Goal: Task Accomplishment & Management: Complete application form

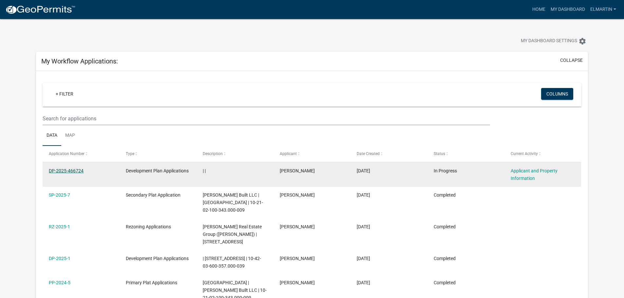
click at [78, 171] on link "DP-2025-466724" at bounding box center [66, 170] width 35 height 5
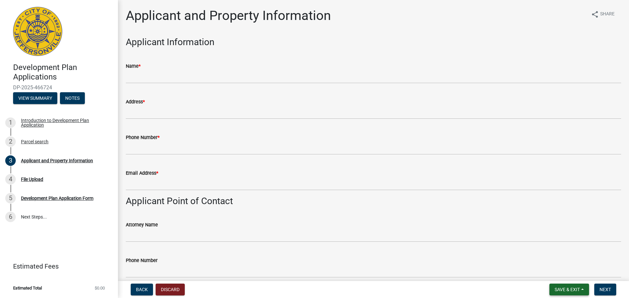
click at [554, 284] on button "Save & Exit" at bounding box center [569, 290] width 40 height 12
click at [554, 271] on button "Save & Exit" at bounding box center [563, 273] width 52 height 16
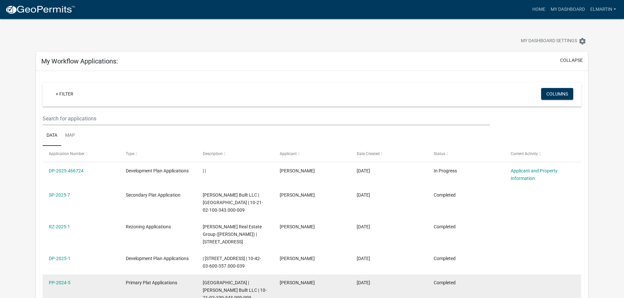
scroll to position [66, 0]
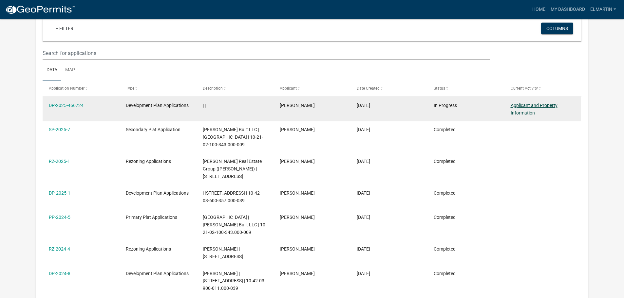
click at [533, 105] on link "Applicant and Property Information" at bounding box center [534, 109] width 47 height 13
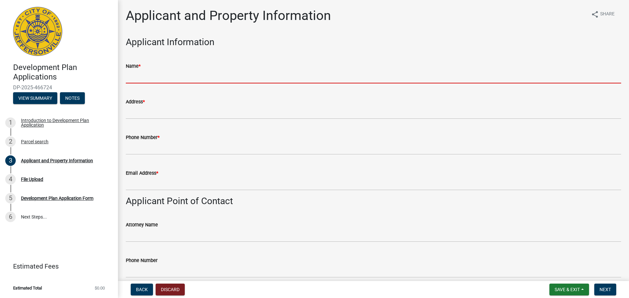
click at [181, 82] on input "Name *" at bounding box center [373, 76] width 495 height 13
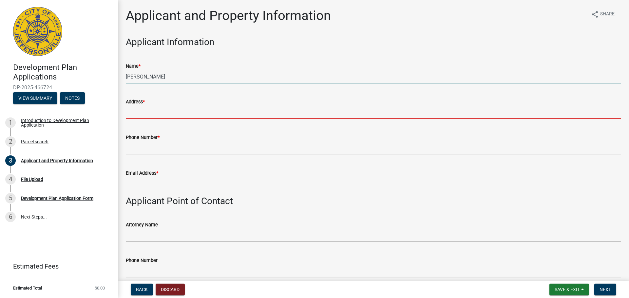
click at [170, 74] on input "[PERSON_NAME]" at bounding box center [373, 76] width 495 height 13
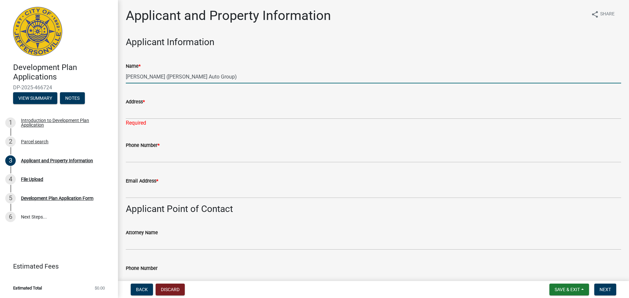
type input "[PERSON_NAME] ([PERSON_NAME] Auto Group)"
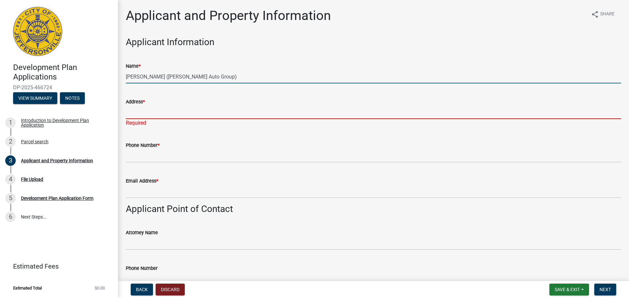
click at [152, 114] on input "Address *" at bounding box center [373, 112] width 495 height 13
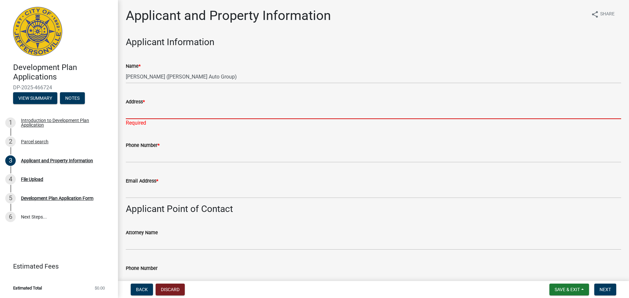
click at [172, 112] on input "Address *" at bounding box center [373, 112] width 495 height 13
paste input "[STREET_ADDRESS]"
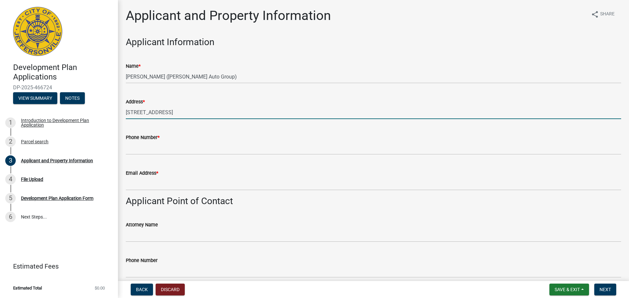
click at [197, 112] on input "[STREET_ADDRESS]" at bounding box center [373, 112] width 495 height 13
paste input "[GEOGRAPHIC_DATA]"
type input "[STREET_ADDRESS]"
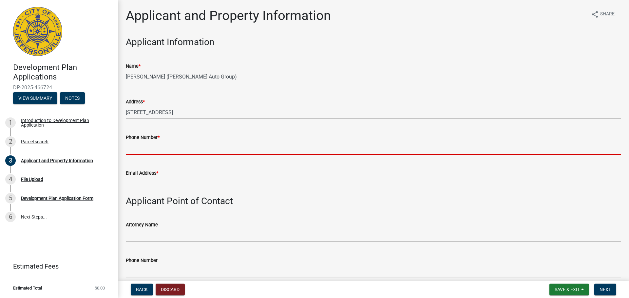
click at [143, 151] on input "Phone Number *" at bounding box center [373, 148] width 495 height 13
paste input "[PHONE_NUMBER]"
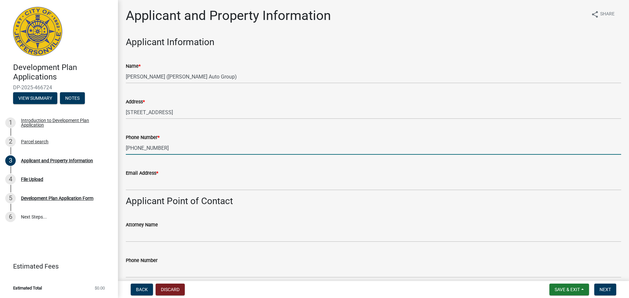
type input "[PHONE_NUMBER]"
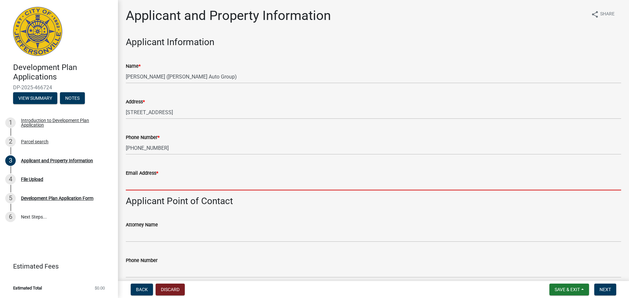
click at [146, 186] on input "Email Address *" at bounding box center [373, 183] width 495 height 13
paste input "[EMAIL_ADDRESS][DOMAIN_NAME]"
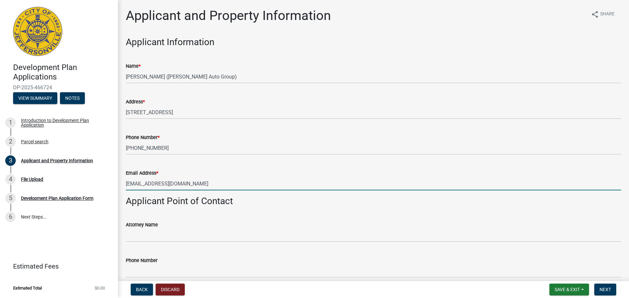
drag, startPoint x: 128, startPoint y: 182, endPoint x: 128, endPoint y: 186, distance: 3.9
click at [128, 183] on input "[EMAIL_ADDRESS][DOMAIN_NAME]" at bounding box center [373, 183] width 495 height 13
type input "[EMAIL_ADDRESS][DOMAIN_NAME]"
click at [155, 215] on div "Attorney Name" at bounding box center [373, 227] width 495 height 30
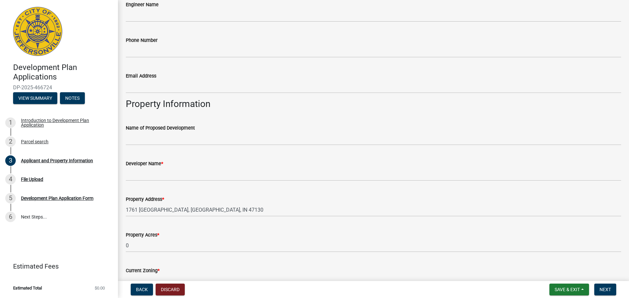
scroll to position [477, 0]
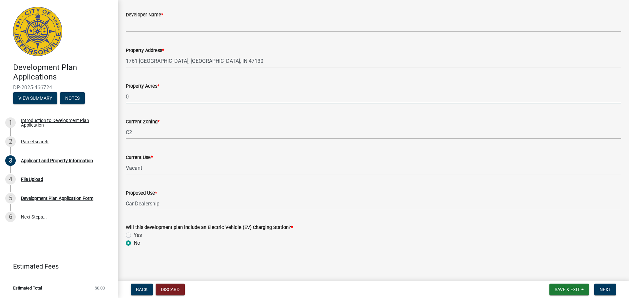
drag, startPoint x: 135, startPoint y: 94, endPoint x: 104, endPoint y: 93, distance: 31.5
click at [104, 93] on div "Development Plan Applications DP-2025-466724 View Summary Notes 1 Introduction …" at bounding box center [314, 149] width 629 height 298
type input "9.75"
click at [169, 112] on div "Current Zoning * C2" at bounding box center [373, 124] width 495 height 30
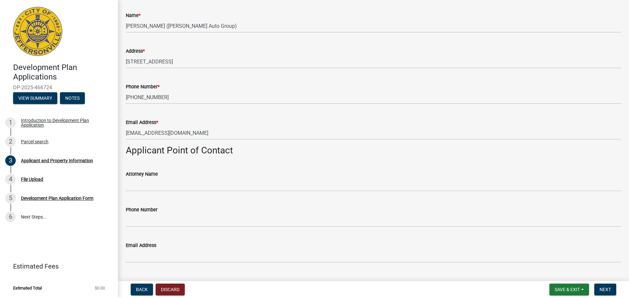
scroll to position [0, 0]
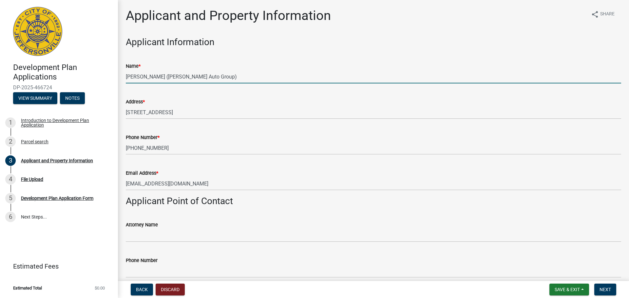
drag, startPoint x: 223, startPoint y: 79, endPoint x: 100, endPoint y: 76, distance: 123.5
click at [100, 76] on div "Development Plan Applications DP-2025-466724 View Summary Notes 1 Introduction …" at bounding box center [314, 149] width 629 height 298
drag, startPoint x: 236, startPoint y: 81, endPoint x: 230, endPoint y: 78, distance: 7.5
click at [236, 81] on input "[PERSON_NAME] ([PERSON_NAME] Auto Group)" at bounding box center [373, 76] width 495 height 13
drag, startPoint x: 228, startPoint y: 77, endPoint x: 111, endPoint y: 74, distance: 117.0
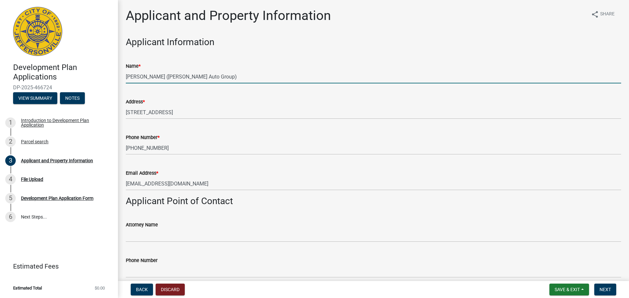
click at [112, 74] on div "Development Plan Applications DP-2025-466724 View Summary Notes 1 Introduction …" at bounding box center [314, 149] width 629 height 298
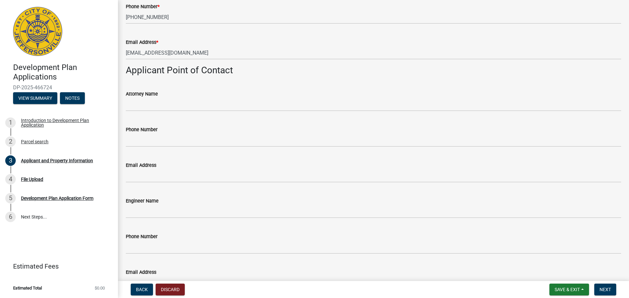
scroll to position [295, 0]
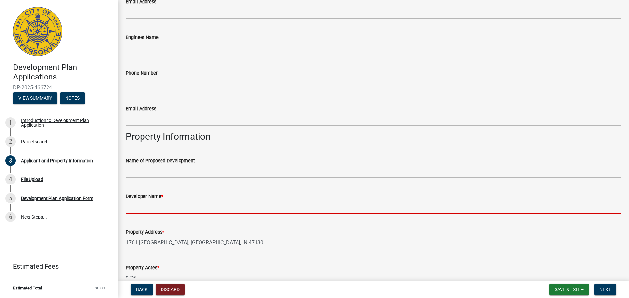
click at [181, 206] on input "Developer Name *" at bounding box center [373, 206] width 495 height 13
paste input "[PERSON_NAME] ([PERSON_NAME] Auto Group)"
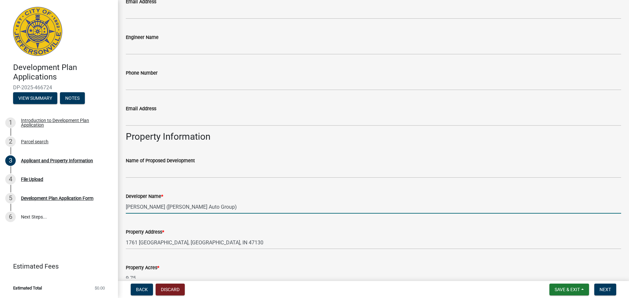
drag, startPoint x: 164, startPoint y: 208, endPoint x: 237, endPoint y: 209, distance: 72.4
click at [237, 209] on input "[PERSON_NAME] ([PERSON_NAME] Auto Group)" at bounding box center [373, 206] width 495 height 13
click at [231, 209] on input "[PERSON_NAME] ([PERSON_NAME] Auto Group)" at bounding box center [373, 206] width 495 height 13
drag, startPoint x: 219, startPoint y: 209, endPoint x: 113, endPoint y: 214, distance: 105.3
click at [113, 214] on div "Development Plan Applications DP-2025-466724 View Summary Notes 1 Introduction …" at bounding box center [314, 149] width 629 height 298
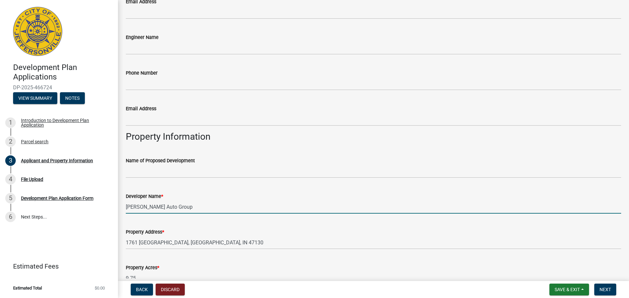
click at [209, 213] on input "[PERSON_NAME] Auto Group" at bounding box center [373, 206] width 495 height 13
type input "[PERSON_NAME] Auto Group"
click at [224, 220] on div "Property Address * [STREET_ADDRESS]" at bounding box center [373, 234] width 495 height 30
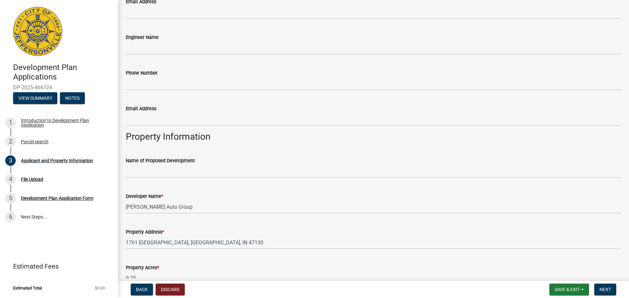
scroll to position [197, 0]
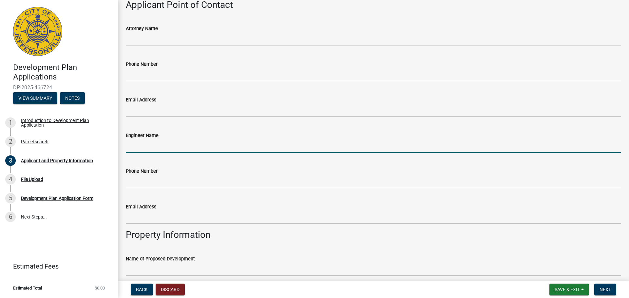
click at [140, 145] on input "Engineer Name" at bounding box center [373, 146] width 495 height 13
type input "Heritage Engineering ([PERSON_NAME])"
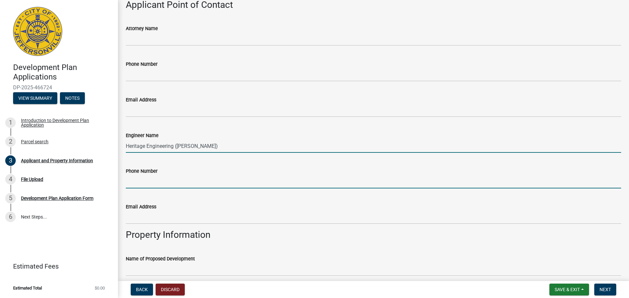
click at [157, 182] on input "Phone Number" at bounding box center [373, 181] width 495 height 13
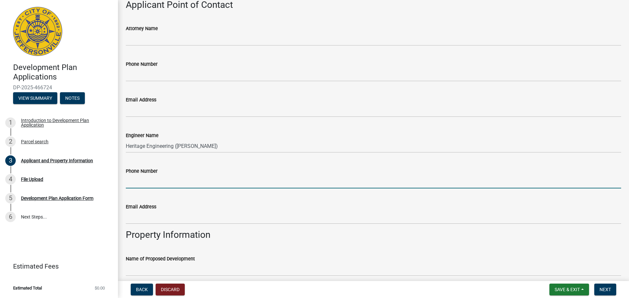
type input "[PHONE_NUMBER]"
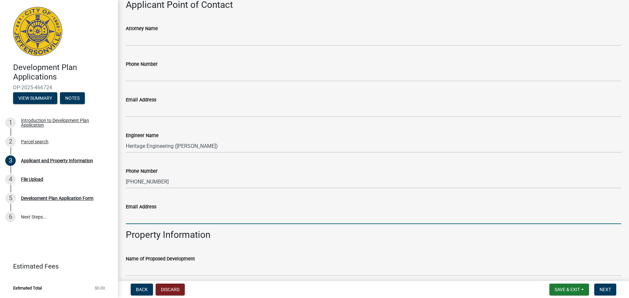
click at [213, 214] on input "Email Address" at bounding box center [373, 217] width 495 height 13
type input "[EMAIL_ADDRESS][DOMAIN_NAME]"
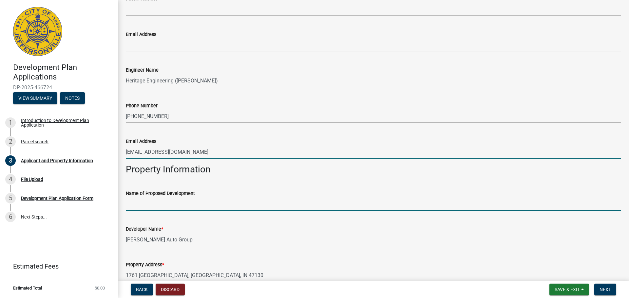
click at [156, 205] on input "Name of Proposed Development" at bounding box center [373, 204] width 495 height 13
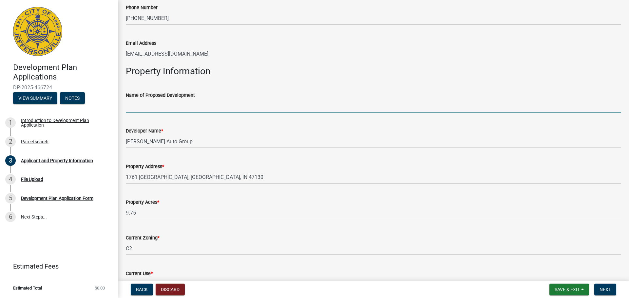
scroll to position [426, 0]
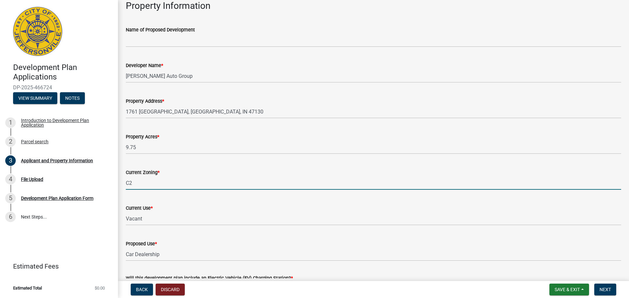
click at [183, 181] on input "C2" at bounding box center [373, 183] width 495 height 13
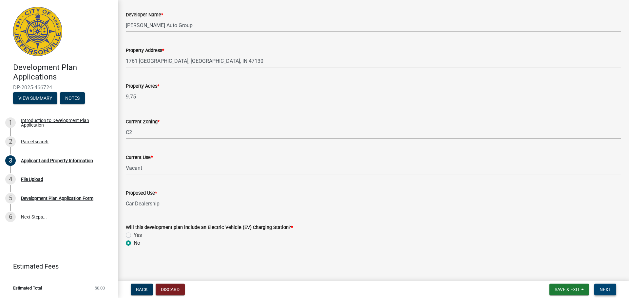
click at [606, 289] on span "Next" at bounding box center [605, 289] width 11 height 5
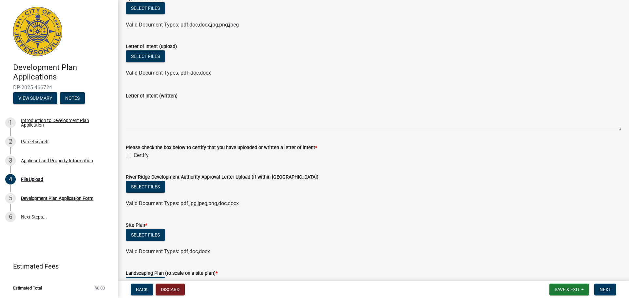
scroll to position [197, 0]
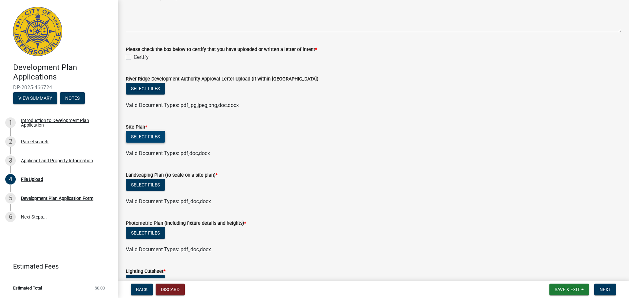
click at [157, 136] on button "Select files" at bounding box center [145, 137] width 39 height 12
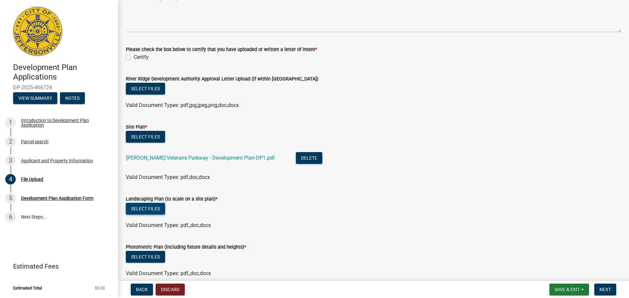
click at [153, 210] on button "Select files" at bounding box center [145, 209] width 39 height 12
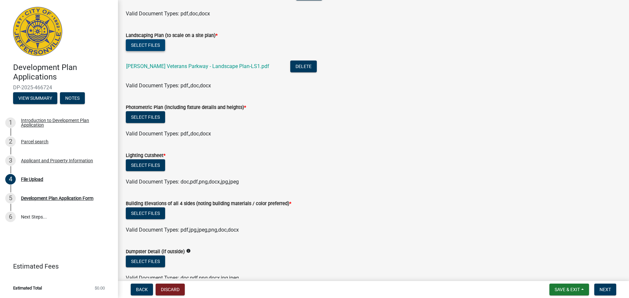
scroll to position [393, 0]
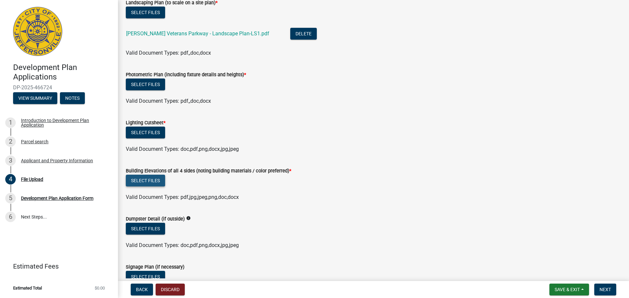
click at [143, 180] on button "Select files" at bounding box center [145, 181] width 39 height 12
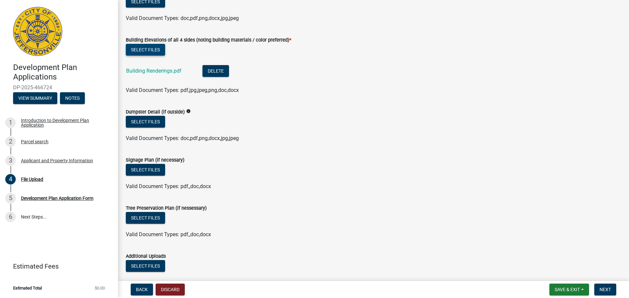
scroll to position [557, 0]
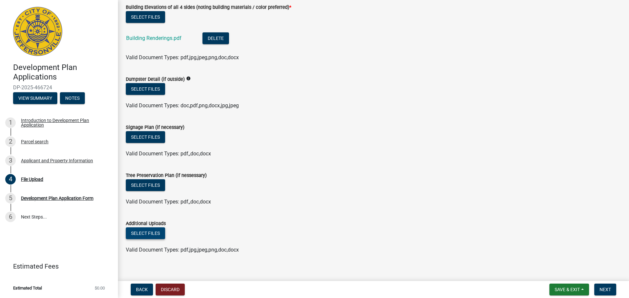
click at [156, 232] on button "Select files" at bounding box center [145, 234] width 39 height 12
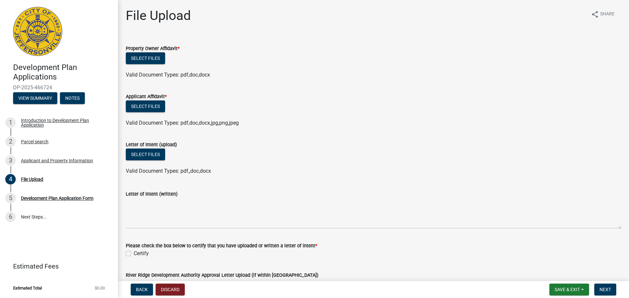
scroll to position [33, 0]
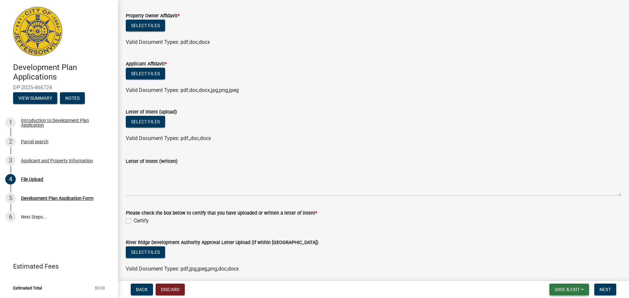
click at [565, 288] on span "Save & Exit" at bounding box center [567, 289] width 25 height 5
click at [566, 273] on button "Save & Exit" at bounding box center [563, 273] width 52 height 16
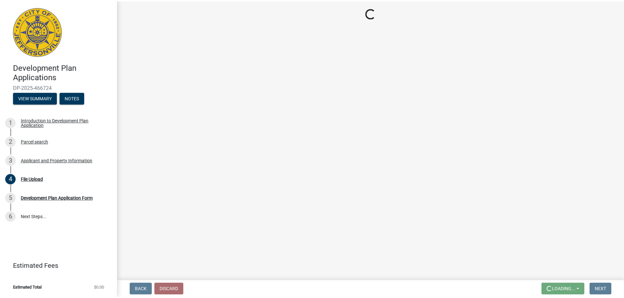
scroll to position [0, 0]
